Goal: Task Accomplishment & Management: Manage account settings

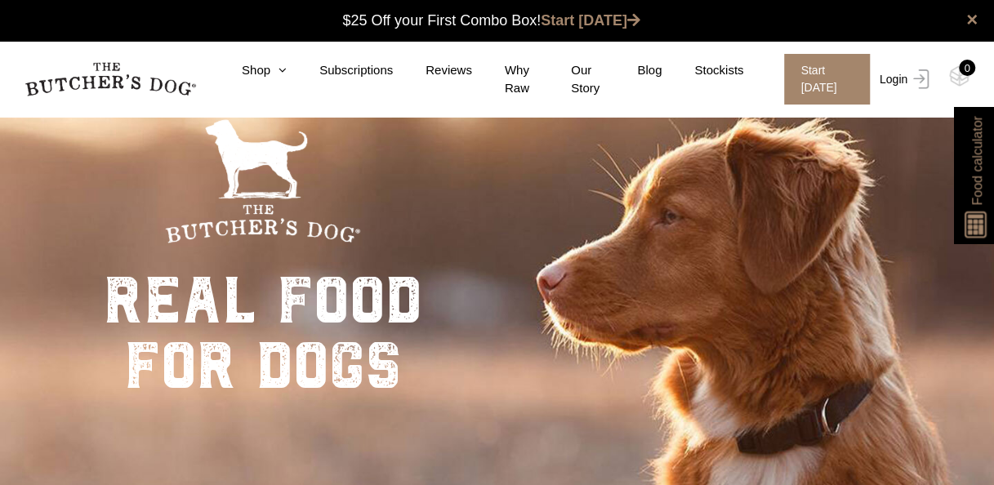
click at [899, 71] on link "Login" at bounding box center [902, 79] width 53 height 51
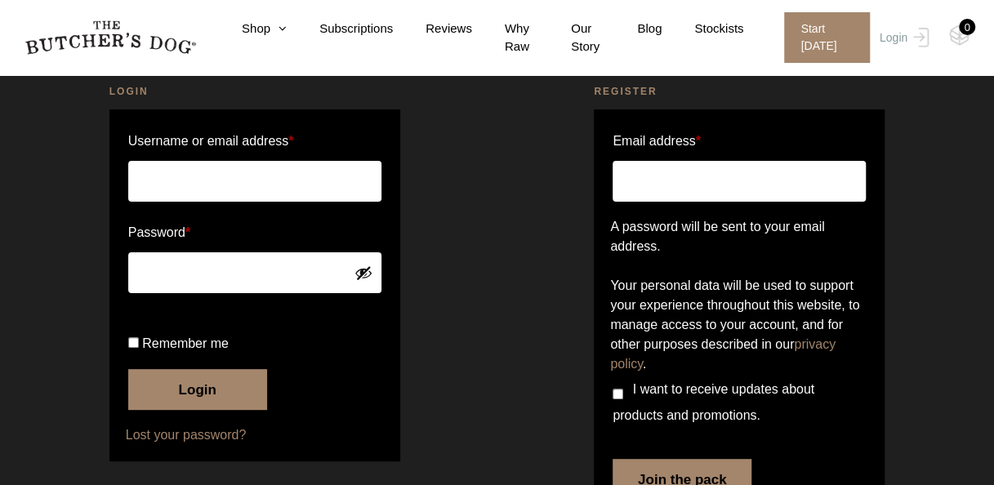
scroll to position [78, 0]
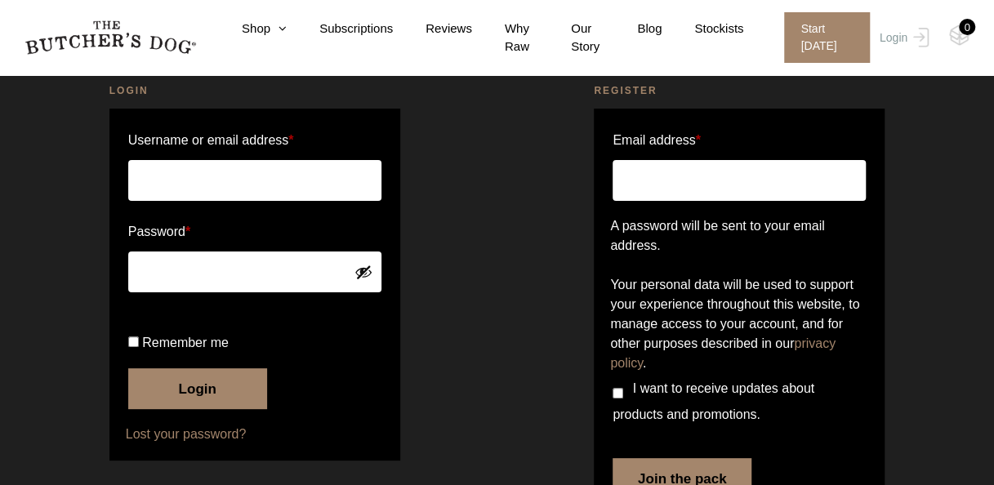
type input "gorezoe@yahoo.com"
click at [208, 409] on button "Login" at bounding box center [197, 388] width 139 height 41
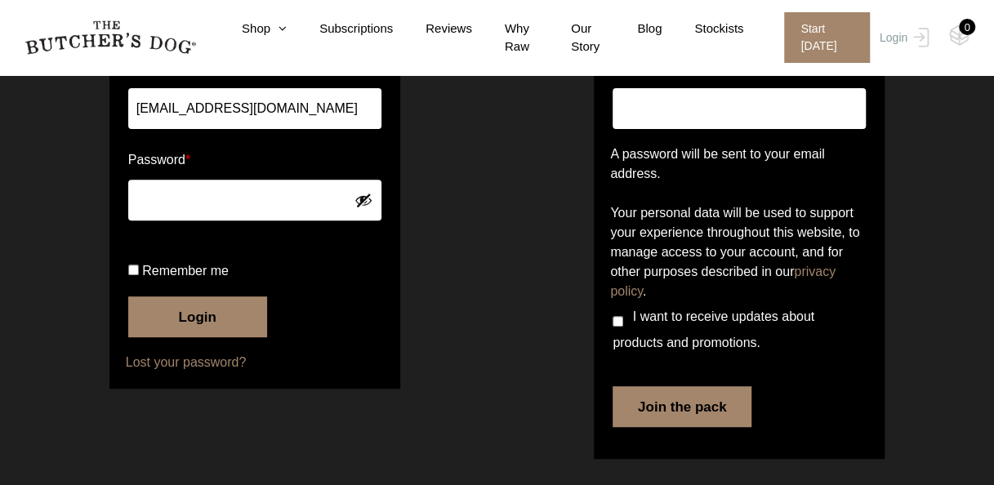
scroll to position [252, 0]
click at [153, 337] on button "Login" at bounding box center [197, 317] width 139 height 41
click at [176, 337] on button "Login" at bounding box center [197, 317] width 139 height 41
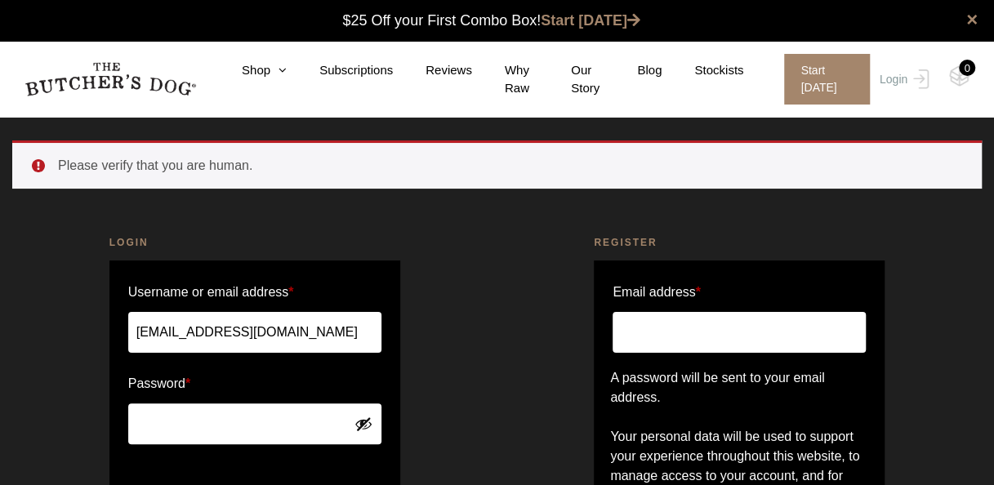
click at [359, 417] on button "Show password" at bounding box center [364, 424] width 18 height 18
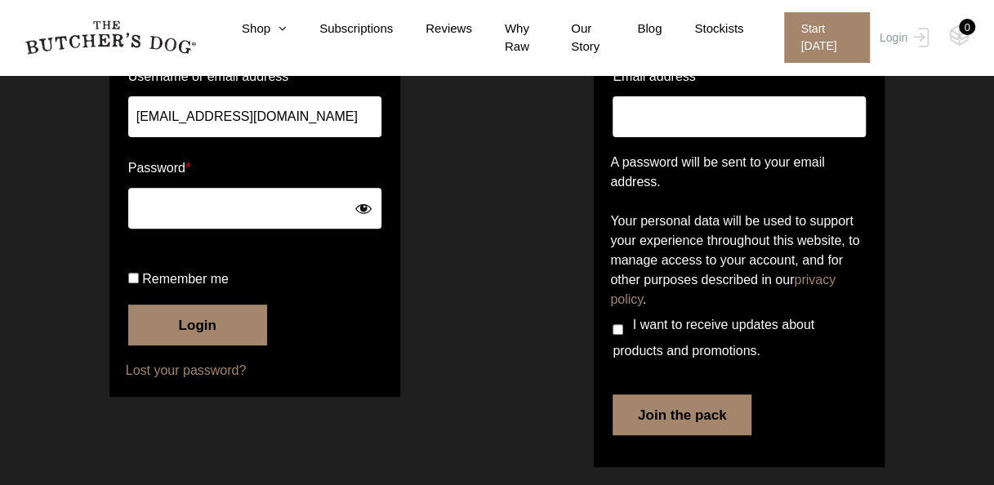
scroll to position [216, 0]
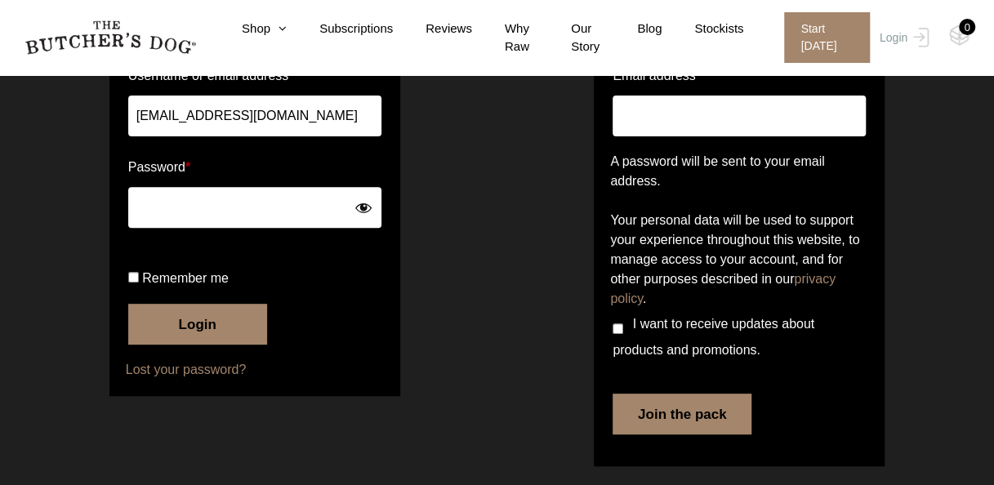
click at [176, 345] on button "Login" at bounding box center [197, 324] width 139 height 41
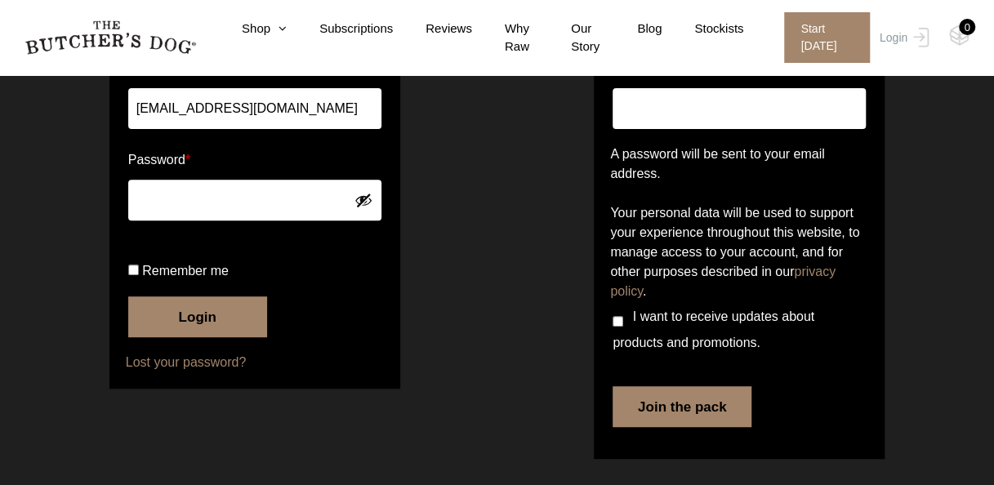
scroll to position [281, 0]
click at [208, 325] on button "Login" at bounding box center [197, 317] width 139 height 41
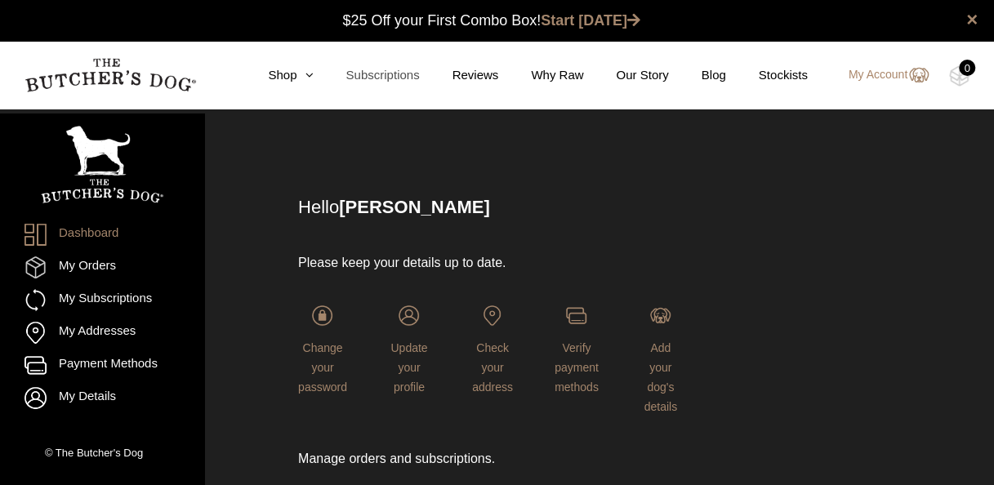
click at [395, 77] on link "Subscriptions" at bounding box center [366, 75] width 106 height 19
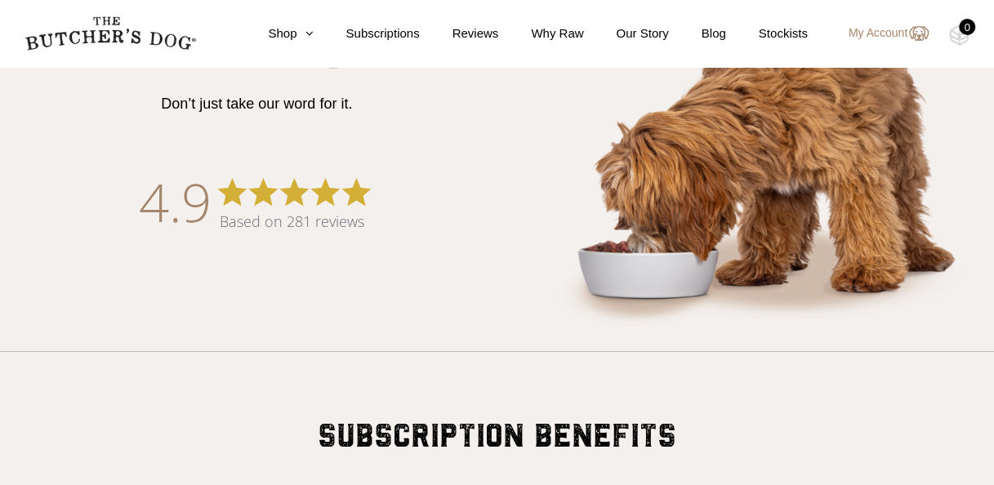
scroll to position [858, 0]
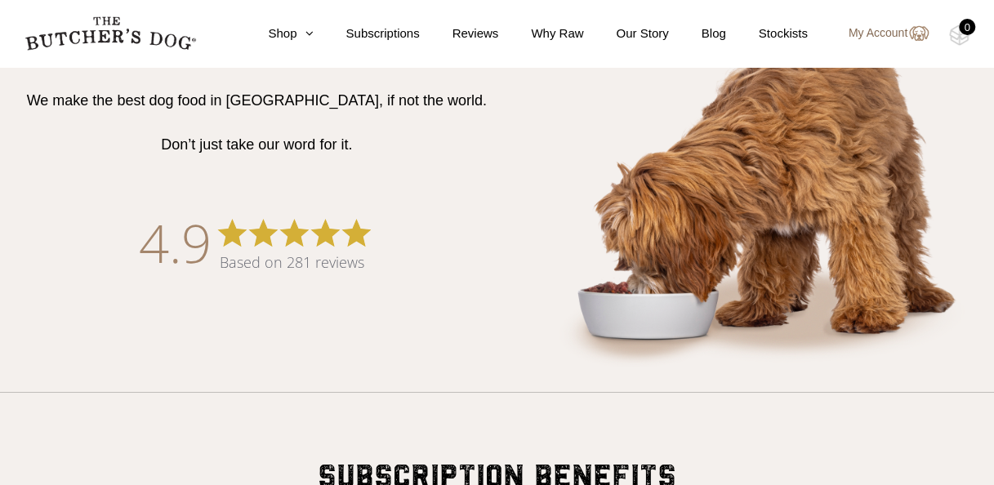
click at [891, 29] on link "My Account" at bounding box center [880, 34] width 96 height 20
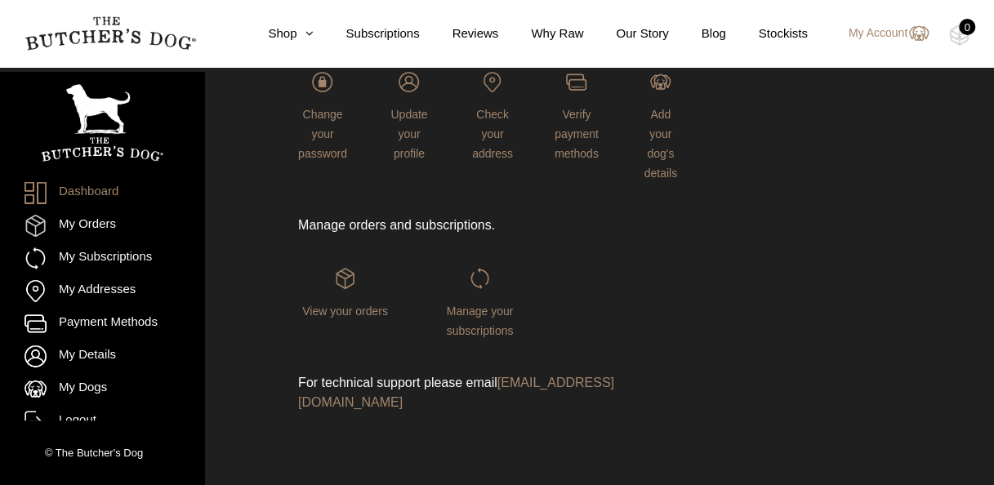
scroll to position [234, 0]
click at [343, 294] on div "View your orders" at bounding box center [345, 304] width 94 height 72
click at [346, 268] on img at bounding box center [345, 278] width 20 height 20
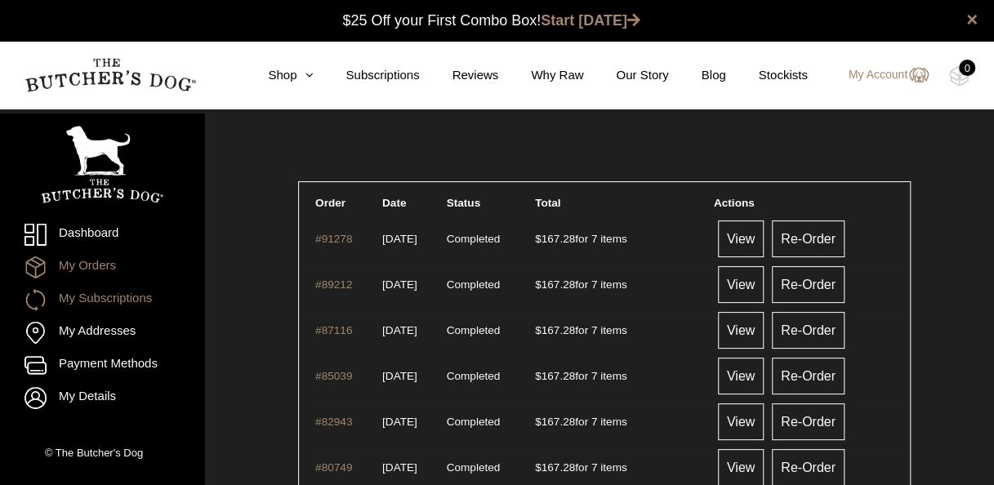
click at [124, 301] on link "My Subscriptions" at bounding box center [102, 300] width 155 height 22
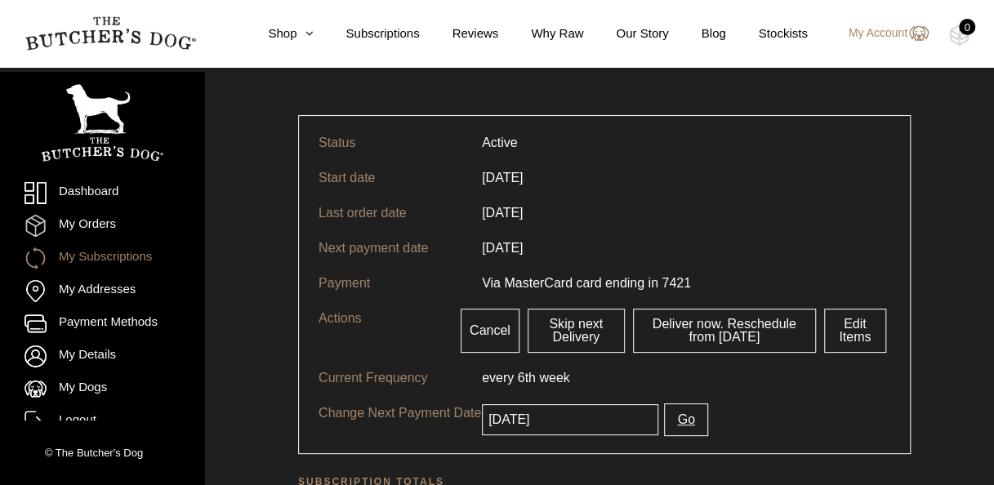
scroll to position [68, 0]
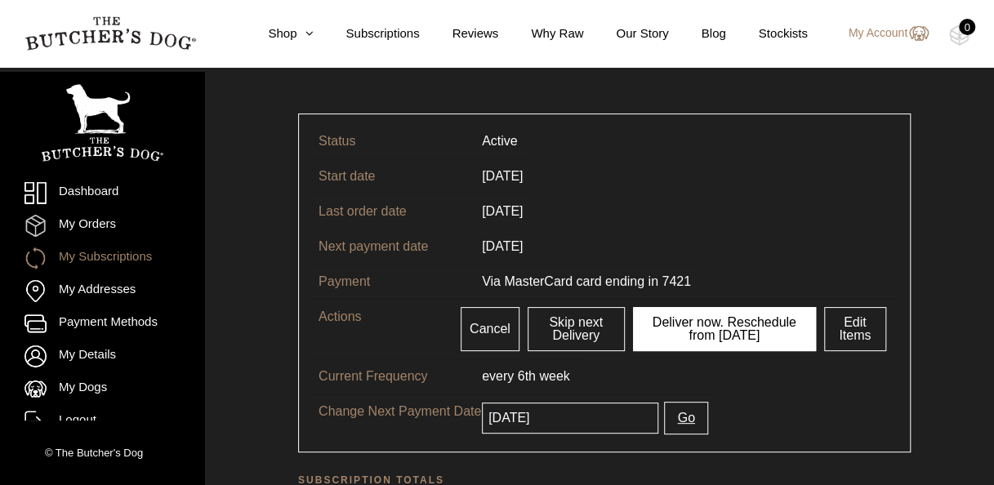
click at [705, 342] on link "Deliver now. Reschedule from [DATE]" at bounding box center [724, 329] width 183 height 44
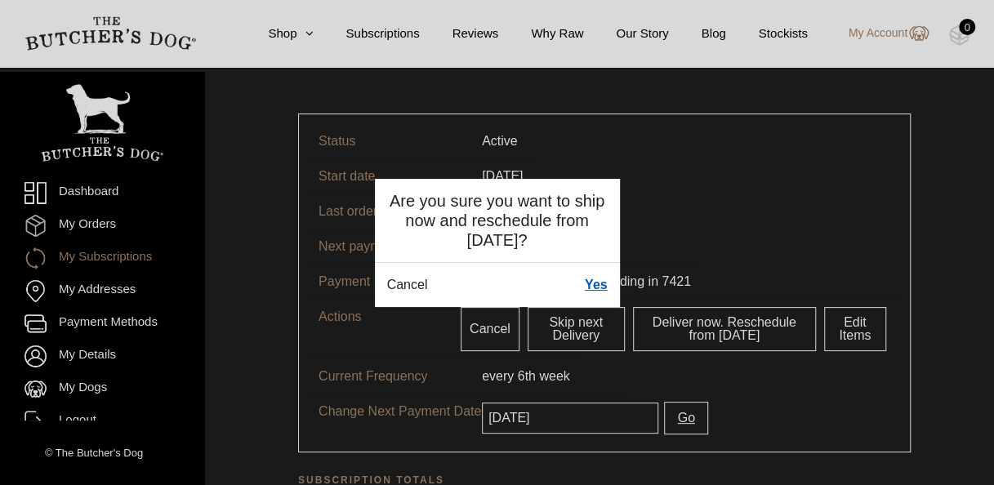
click at [601, 287] on link "Yes" at bounding box center [596, 285] width 23 height 20
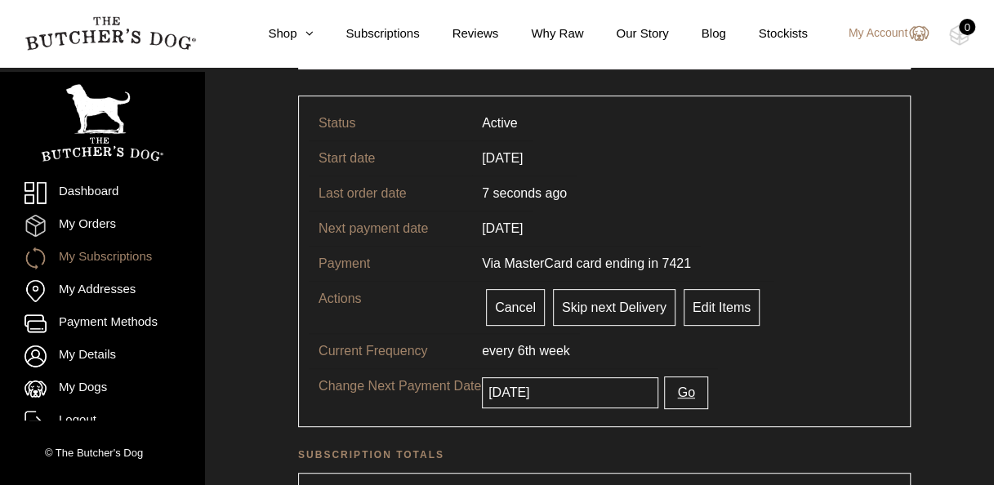
scroll to position [159, 0]
